Goal: Information Seeking & Learning: Learn about a topic

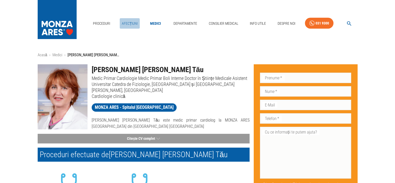
click at [129, 23] on link "Afecțiuni" at bounding box center [130, 23] width 20 height 11
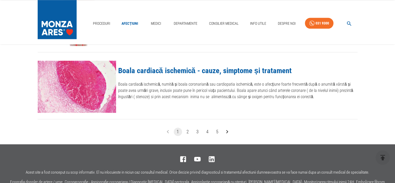
scroll to position [650, 0]
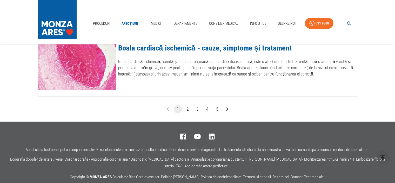
click at [241, 52] on link "Boala cardiacă ischemică - cauze, simptome și tratament" at bounding box center [205, 47] width 174 height 9
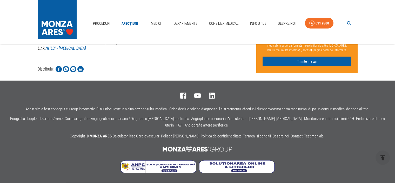
scroll to position [1378, 0]
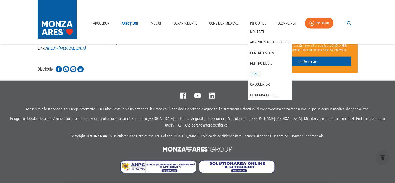
click at [260, 73] on link "Tarife" at bounding box center [255, 74] width 12 height 9
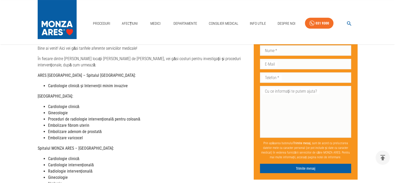
scroll to position [52, 0]
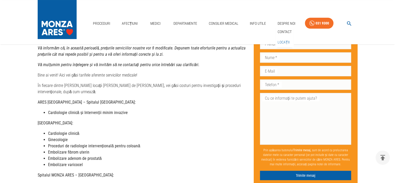
click at [284, 40] on link "Locații" at bounding box center [284, 42] width 14 height 9
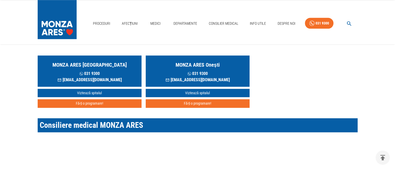
scroll to position [676, 0]
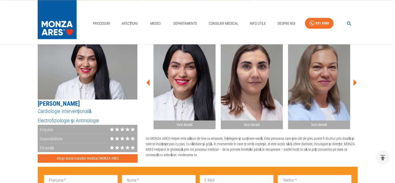
click at [354, 82] on icon at bounding box center [355, 83] width 16 height 16
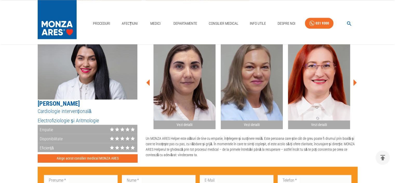
click at [354, 82] on icon at bounding box center [355, 83] width 16 height 16
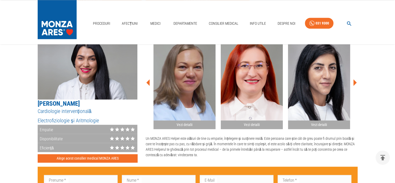
click at [354, 82] on icon at bounding box center [355, 83] width 16 height 16
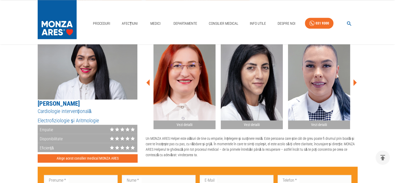
click at [354, 82] on icon at bounding box center [355, 83] width 16 height 16
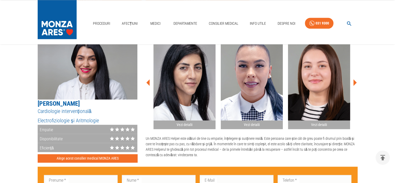
click at [354, 82] on icon at bounding box center [355, 83] width 16 height 16
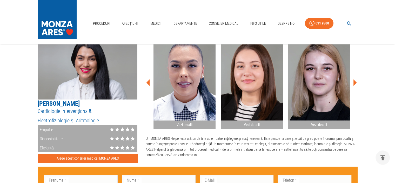
click at [354, 82] on icon at bounding box center [355, 83] width 16 height 16
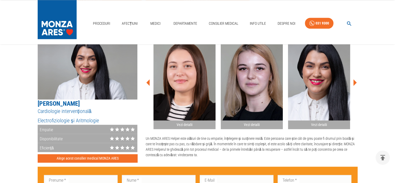
click at [354, 82] on icon at bounding box center [355, 83] width 16 height 16
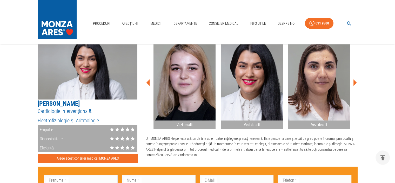
click at [354, 82] on icon at bounding box center [355, 83] width 16 height 16
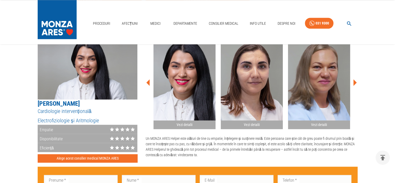
scroll to position [780, 0]
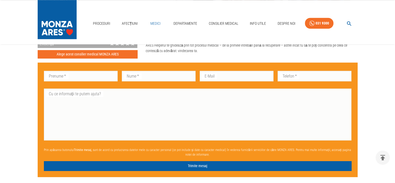
click at [155, 22] on link "Medici" at bounding box center [155, 23] width 17 height 11
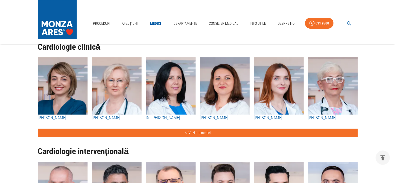
scroll to position [78, 0]
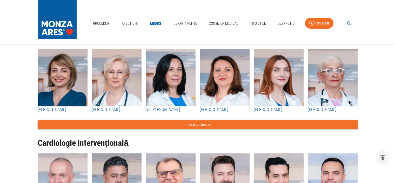
click at [208, 129] on button "Vezi toți medicii" at bounding box center [198, 124] width 320 height 9
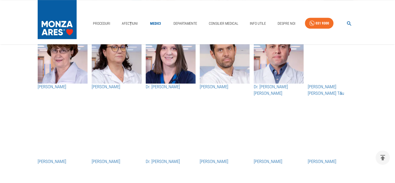
scroll to position [364, 0]
